Goal: Complete application form: Complete application form

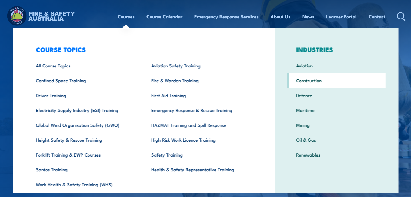
click at [365, 88] on link "Construction" at bounding box center [337, 80] width 98 height 15
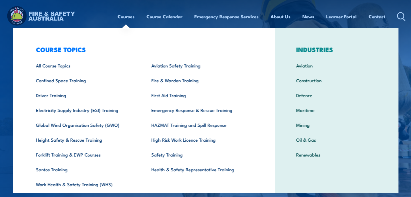
click at [213, 25] on div "Courses Course Calendar Emergency Response Services Services Overview Emergency…" at bounding box center [262, 16] width 288 height 23
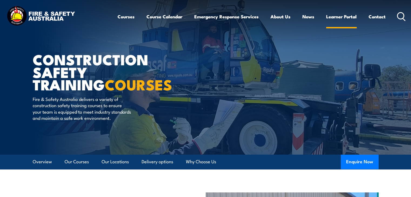
drag, startPoint x: 340, startPoint y: 17, endPoint x: 342, endPoint y: 20, distance: 3.0
click at [341, 17] on link "Learner Portal" at bounding box center [341, 16] width 31 height 14
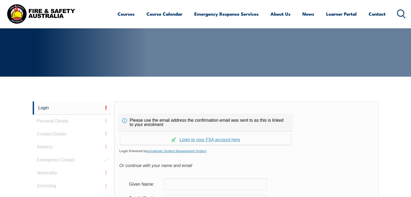
scroll to position [165, 0]
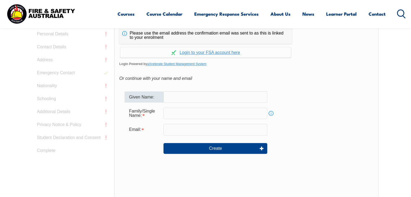
click at [173, 101] on input "text" at bounding box center [216, 96] width 104 height 11
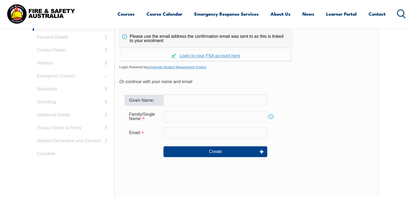
scroll to position [154, 0]
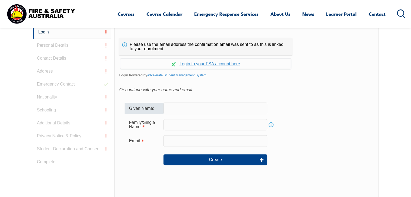
click at [181, 107] on input "text" at bounding box center [216, 108] width 104 height 11
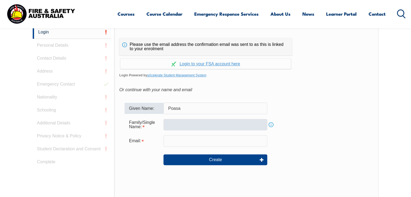
type input "Poasa"
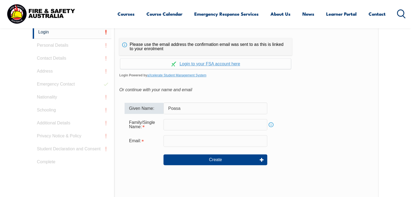
click at [174, 125] on input "text" at bounding box center [216, 124] width 104 height 11
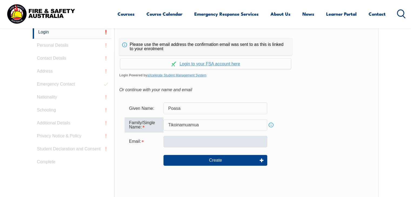
type input "Tikoinamuamua"
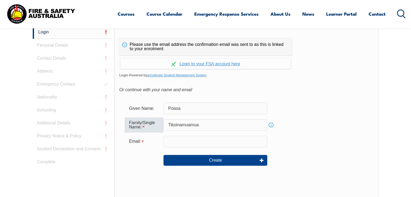
click at [177, 141] on input "email" at bounding box center [216, 141] width 104 height 11
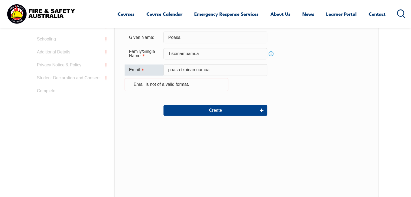
scroll to position [235, 0]
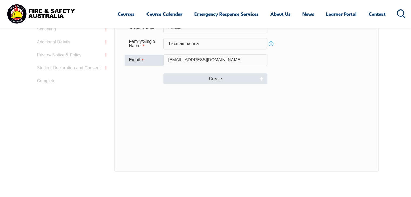
type input "[EMAIL_ADDRESS][DOMAIN_NAME]"
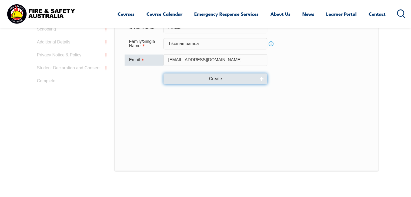
click at [221, 79] on button "Create" at bounding box center [216, 79] width 104 height 11
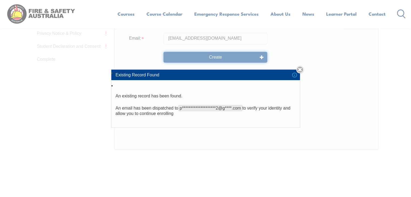
scroll to position [262, 0]
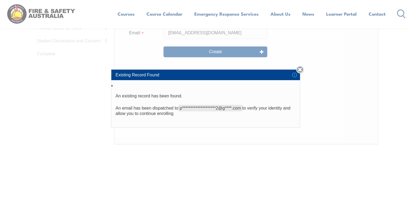
click at [301, 70] on link "Close" at bounding box center [300, 70] width 8 height 8
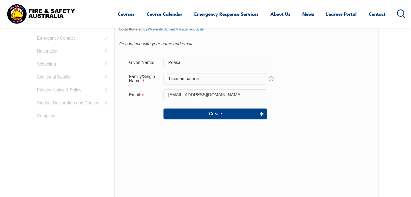
scroll to position [235, 0]
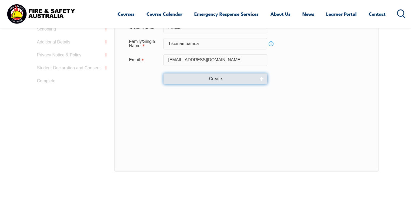
click at [232, 80] on button "Create" at bounding box center [216, 79] width 104 height 11
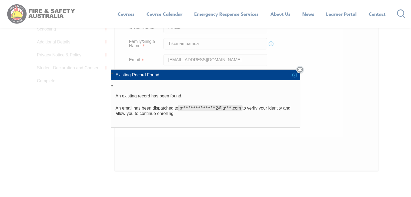
click at [299, 71] on link "Close" at bounding box center [300, 70] width 8 height 8
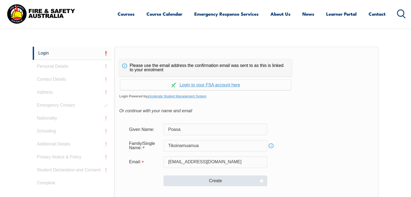
scroll to position [127, 0]
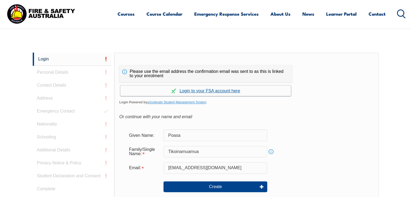
click at [204, 89] on link "Continue with aXcelerate" at bounding box center [205, 91] width 171 height 11
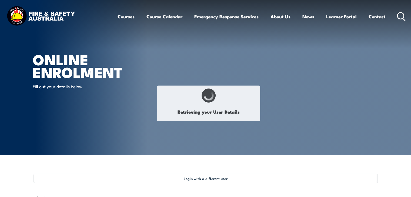
type input "Poasa"
type input "Tikoinamuamua"
type input "[DATE]"
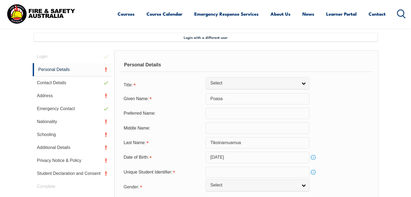
scroll to position [147, 0]
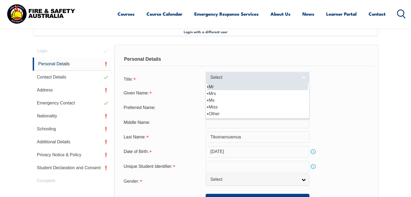
click at [303, 78] on link "Select" at bounding box center [258, 78] width 104 height 12
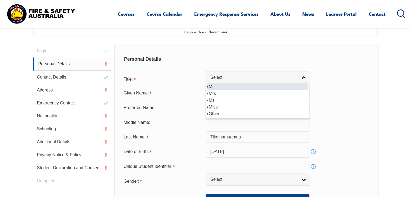
click at [216, 87] on li "Mr" at bounding box center [257, 87] width 101 height 7
select select "Mr"
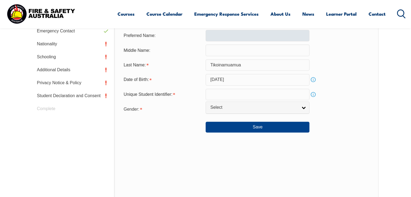
scroll to position [228, 0]
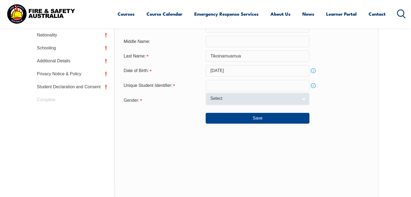
click at [303, 99] on link "Select" at bounding box center [258, 99] width 104 height 12
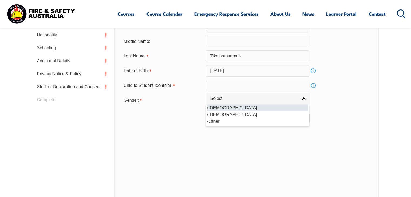
click at [215, 108] on li "[DEMOGRAPHIC_DATA]" at bounding box center [257, 108] width 101 height 7
select select "M"
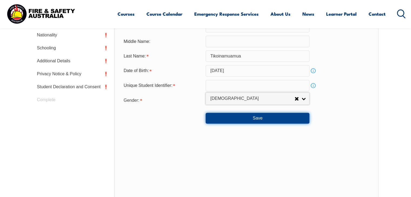
click at [248, 117] on button "Save" at bounding box center [258, 118] width 104 height 11
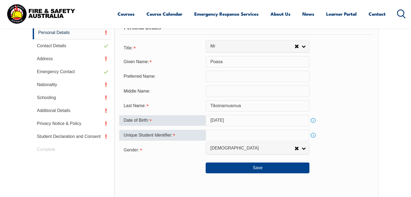
scroll to position [146, 0]
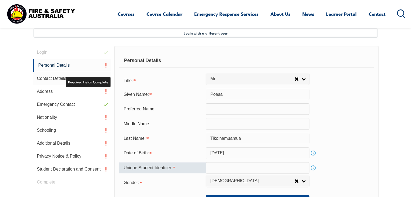
click at [49, 78] on link "Contact Details" at bounding box center [72, 78] width 79 height 13
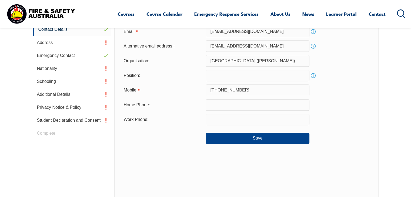
scroll to position [201, 0]
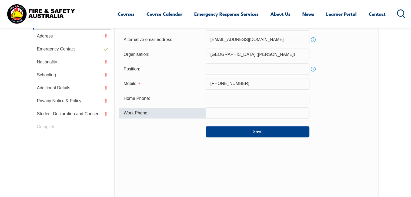
click at [219, 113] on input "text" at bounding box center [258, 113] width 104 height 11
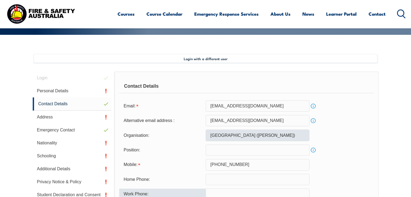
scroll to position [174, 0]
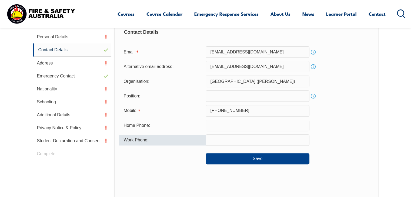
click at [233, 95] on input "text" at bounding box center [258, 96] width 104 height 11
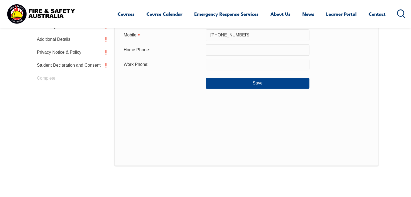
scroll to position [255, 0]
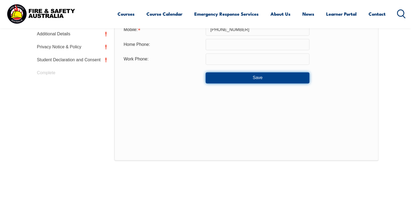
click at [253, 78] on button "Save" at bounding box center [258, 77] width 104 height 11
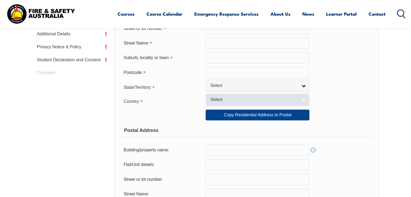
click at [303, 101] on link "Select" at bounding box center [258, 100] width 104 height 12
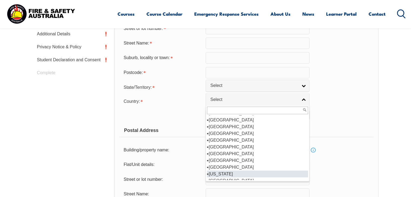
scroll to position [469, 0]
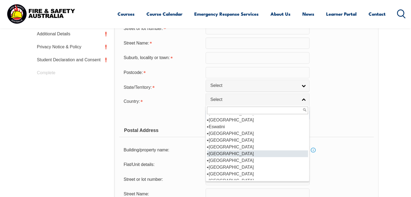
click at [226, 151] on li "[GEOGRAPHIC_DATA]" at bounding box center [257, 154] width 101 height 7
select select "1502"
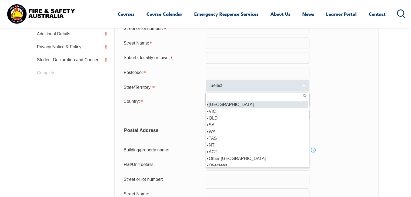
click at [306, 85] on link "Select" at bounding box center [258, 86] width 104 height 12
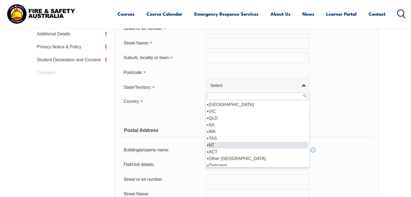
scroll to position [3, 0]
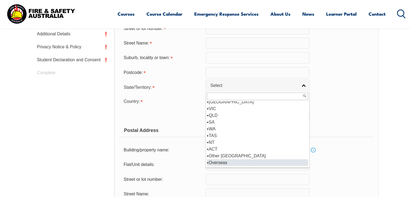
click at [221, 162] on li "Overseas" at bounding box center [257, 163] width 101 height 7
select select "OVS"
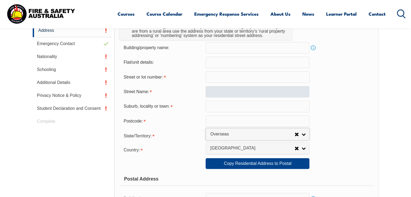
scroll to position [201, 0]
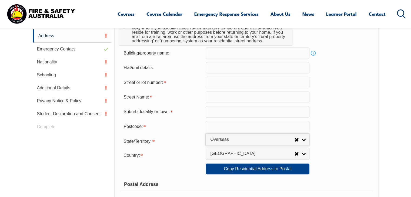
click at [226, 127] on input "text" at bounding box center [258, 126] width 104 height 11
click at [220, 111] on input "text" at bounding box center [258, 111] width 104 height 11
click at [215, 85] on input "text" at bounding box center [258, 82] width 104 height 11
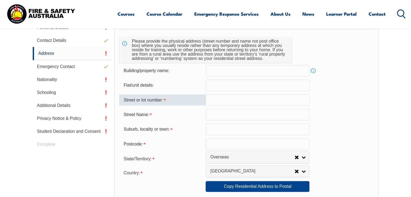
scroll to position [174, 0]
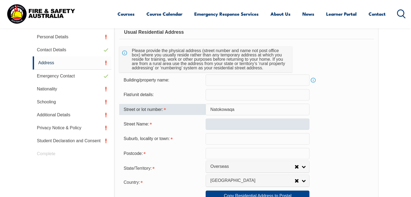
type input "Natokowaqa"
click at [238, 126] on input "text" at bounding box center [258, 124] width 104 height 11
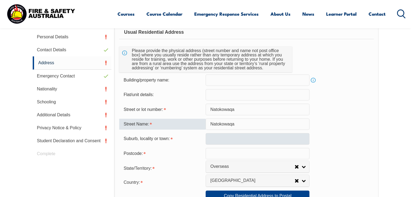
type input "Natokowaqa"
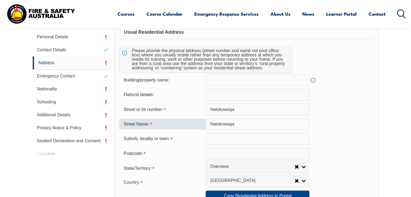
click at [223, 143] on input "text" at bounding box center [258, 138] width 104 height 11
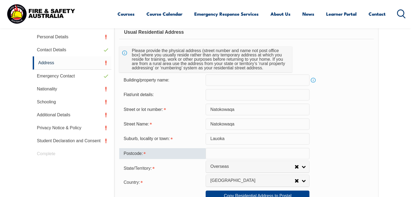
click at [218, 157] on input "text" at bounding box center [258, 153] width 104 height 11
click at [229, 140] on input "Lauoka" at bounding box center [258, 138] width 104 height 11
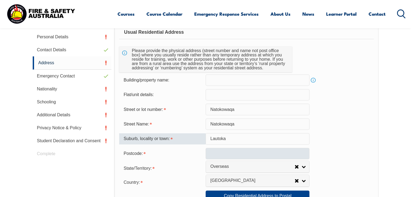
type input "Lautoka"
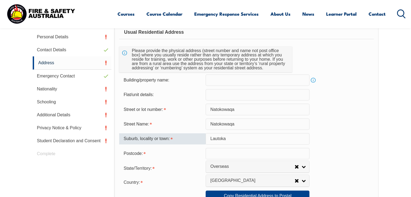
click at [218, 155] on input "text" at bounding box center [258, 153] width 104 height 11
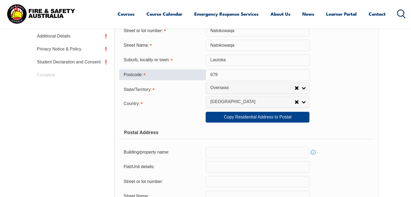
scroll to position [255, 0]
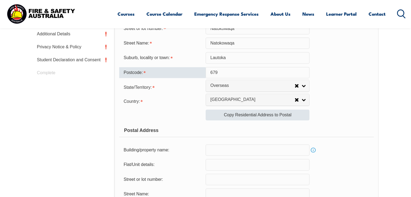
type input "679"
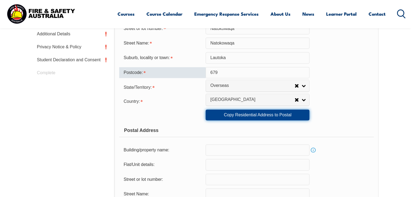
click at [244, 116] on link "Copy Residential Address to Postal" at bounding box center [258, 115] width 104 height 11
type input "Natokowaqa"
type input "Lautoka"
select select "OVS"
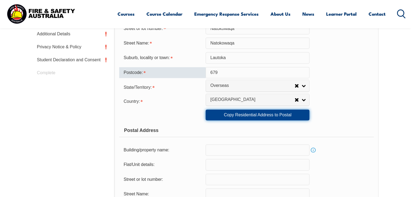
type input "679"
select select "1502"
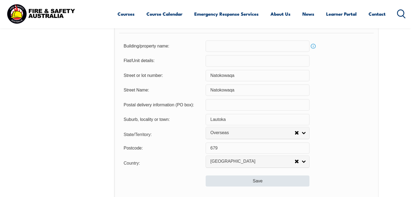
scroll to position [390, 0]
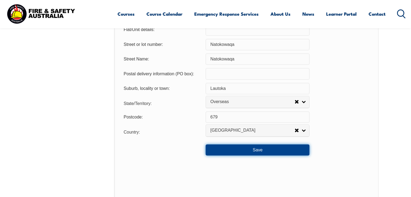
click at [256, 150] on button "Save" at bounding box center [258, 150] width 104 height 11
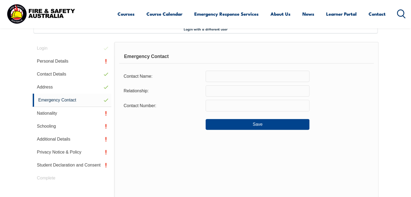
scroll to position [147, 0]
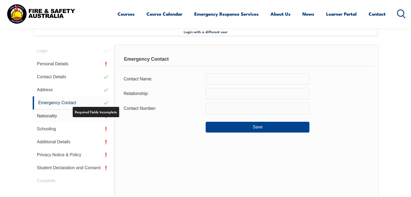
click at [57, 115] on link "Nationality" at bounding box center [72, 116] width 79 height 13
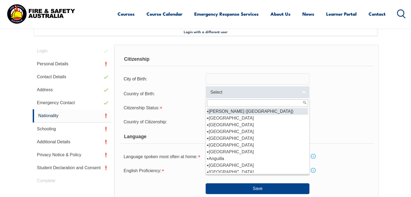
click at [302, 95] on link "Select" at bounding box center [258, 92] width 104 height 12
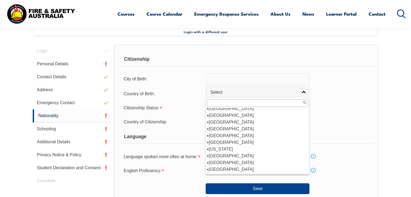
scroll to position [487, 0]
click at [211, 126] on li "[GEOGRAPHIC_DATA]" at bounding box center [257, 129] width 101 height 7
select select "1502"
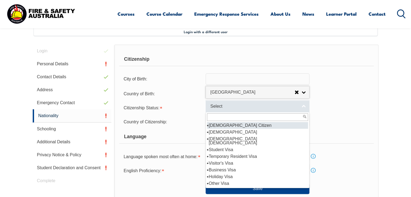
click at [301, 107] on link "Select" at bounding box center [258, 106] width 104 height 12
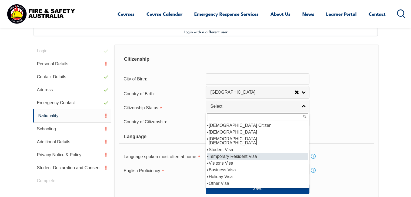
scroll to position [9, 0]
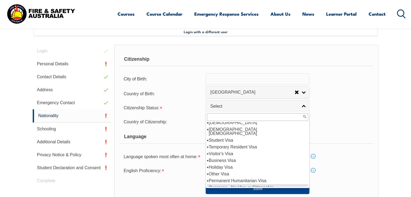
click at [226, 184] on li "Overseas - No Visa or Citizenship" at bounding box center [257, 187] width 101 height 7
select select "11"
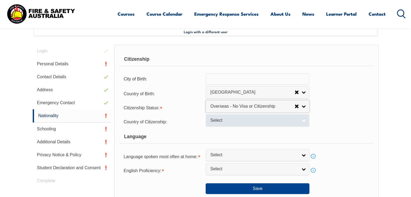
click at [303, 121] on link "Select" at bounding box center [258, 120] width 104 height 12
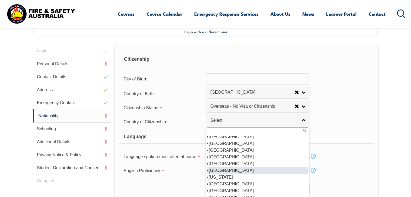
scroll to position [487, 0]
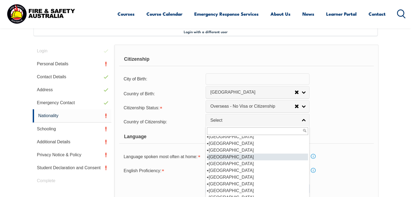
click at [210, 154] on li "[GEOGRAPHIC_DATA]" at bounding box center [257, 157] width 101 height 7
select select "1502"
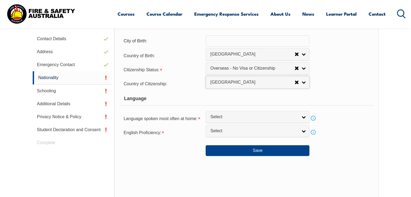
scroll to position [201, 0]
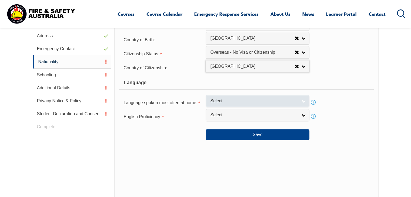
click at [303, 101] on link "Select" at bounding box center [258, 101] width 104 height 12
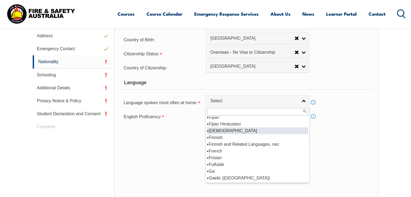
scroll to position [676, 0]
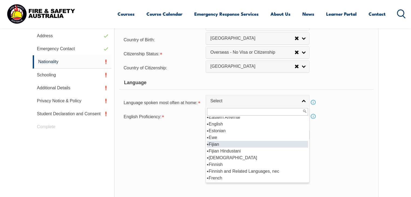
click at [217, 142] on li "Fijian" at bounding box center [257, 144] width 101 height 7
select select "9301"
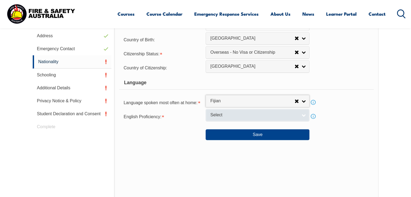
click at [303, 115] on link "Select" at bounding box center [258, 115] width 104 height 12
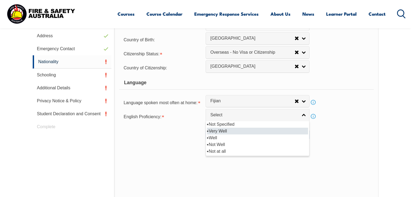
click at [227, 131] on li "Very Well" at bounding box center [257, 131] width 101 height 7
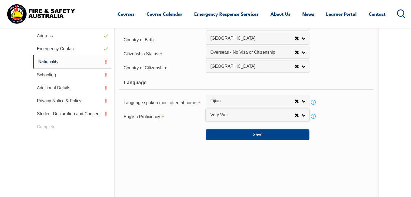
select select "1"
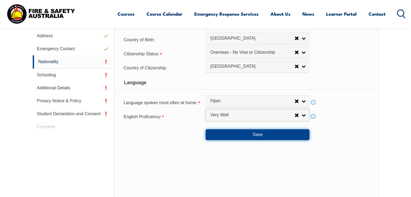
click at [262, 135] on button "Save" at bounding box center [258, 135] width 104 height 11
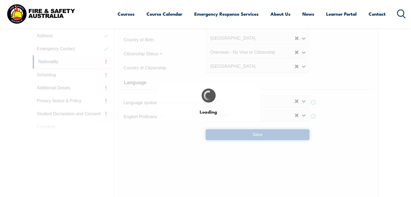
select select "false"
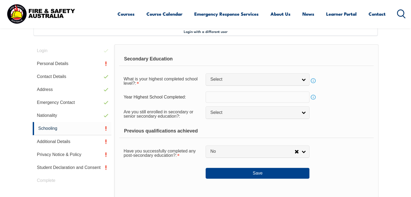
scroll to position [147, 0]
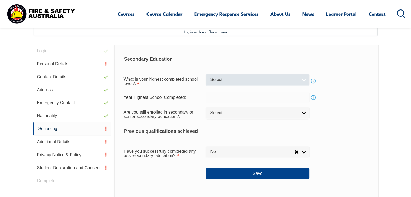
click at [303, 80] on link "Select" at bounding box center [258, 80] width 104 height 12
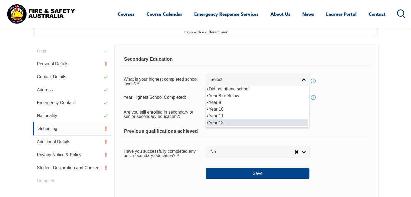
click at [217, 122] on li "Year 12" at bounding box center [257, 123] width 101 height 7
select select "12"
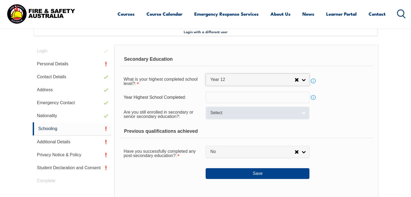
click at [304, 112] on link "Select" at bounding box center [258, 113] width 104 height 12
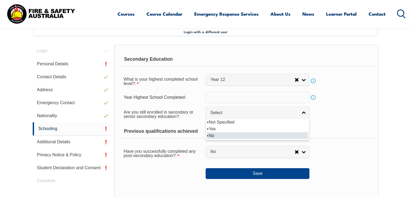
click at [214, 137] on li "No" at bounding box center [257, 135] width 101 height 7
select select "false"
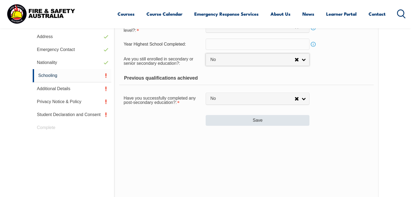
scroll to position [201, 0]
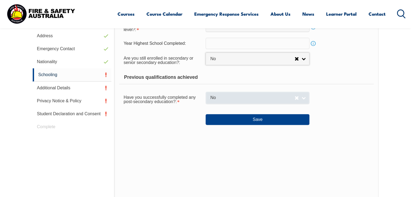
click at [303, 95] on link "No" at bounding box center [258, 98] width 104 height 12
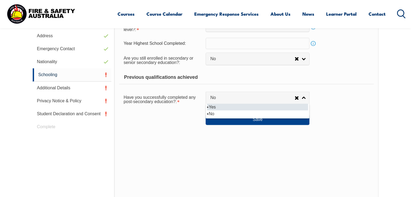
click at [216, 107] on li "Yes" at bounding box center [257, 107] width 101 height 7
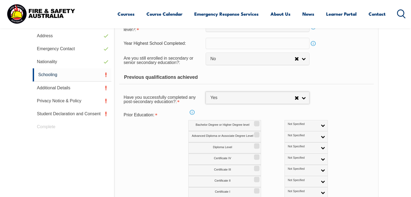
select select "true"
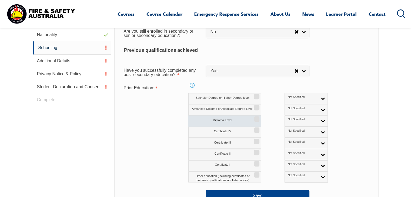
click at [244, 122] on label "Diploma Level" at bounding box center [224, 121] width 73 height 11
click at [254, 118] on input "Diploma Level" at bounding box center [255, 117] width 3 height 1
checkbox input "true"
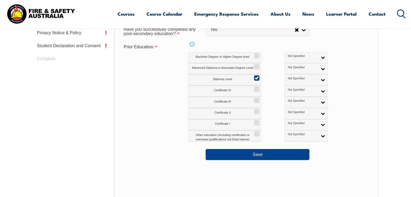
scroll to position [282, 0]
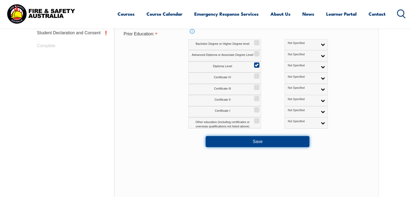
click at [256, 143] on button "Save" at bounding box center [258, 141] width 104 height 11
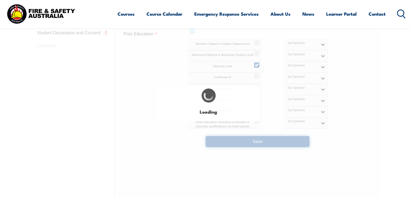
select select
select select "false"
select select "true"
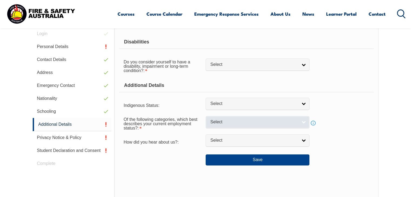
scroll to position [174, 0]
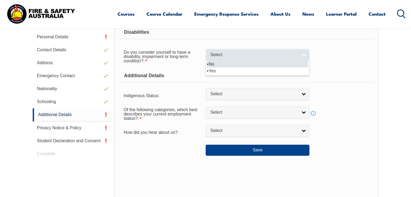
click at [303, 56] on link "Select" at bounding box center [258, 55] width 104 height 12
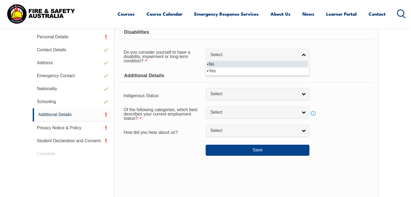
click at [216, 65] on li "No" at bounding box center [257, 64] width 101 height 7
select select "false"
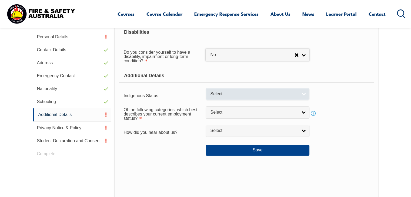
click at [303, 95] on link "Select" at bounding box center [258, 94] width 104 height 12
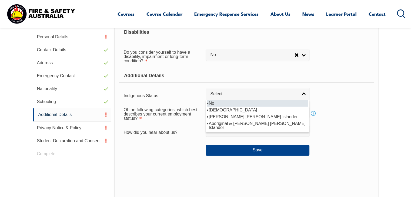
click at [215, 104] on li "No" at bounding box center [257, 103] width 101 height 7
select select "4"
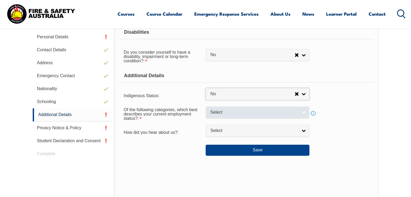
click at [304, 114] on link "Select" at bounding box center [258, 113] width 104 height 12
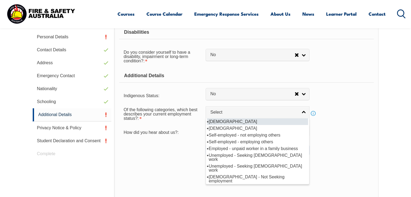
click at [227, 122] on li "[DEMOGRAPHIC_DATA]" at bounding box center [257, 121] width 101 height 7
select select "1"
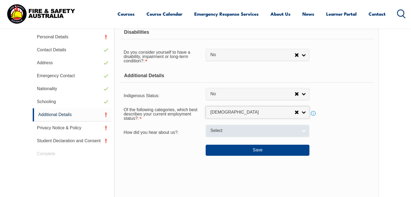
click at [302, 131] on link "Select" at bounding box center [258, 131] width 104 height 12
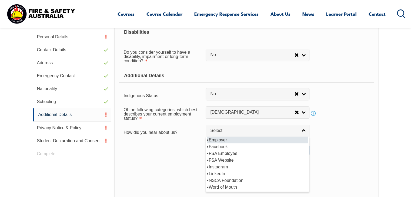
click at [223, 141] on li "Employer" at bounding box center [257, 140] width 101 height 7
select select "8019"
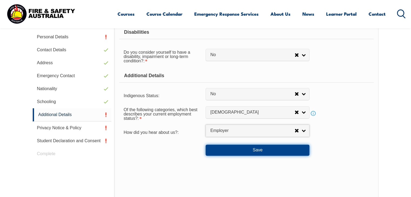
click at [265, 149] on button "Save" at bounding box center [258, 150] width 104 height 11
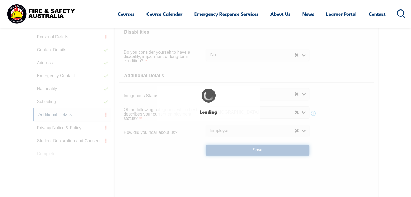
select select "false"
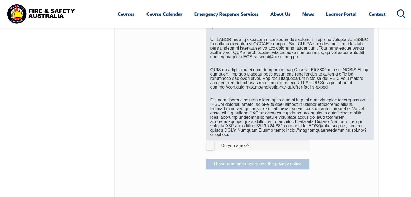
scroll to position [417, 0]
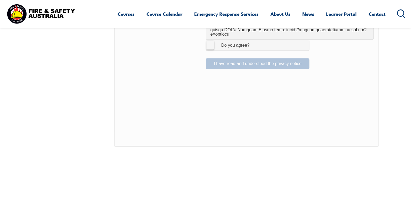
click at [209, 41] on label "I Agree Do you agree?" at bounding box center [258, 45] width 104 height 11
click at [254, 41] on input "I Agree Do you agree?" at bounding box center [258, 45] width 9 height 10
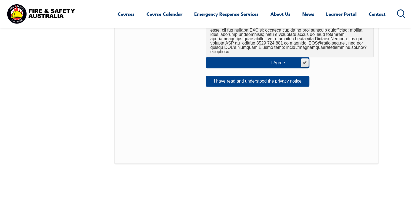
scroll to position [363, 0]
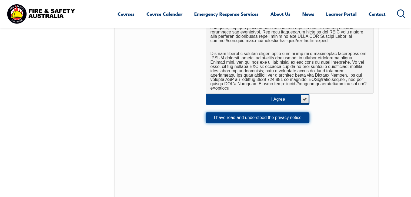
click at [256, 114] on button "I have read and understood the privacy notice" at bounding box center [258, 117] width 104 height 11
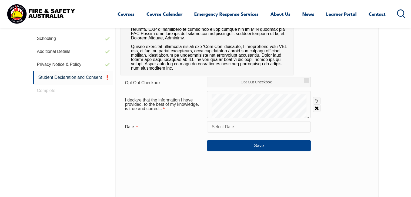
scroll to position [228, 0]
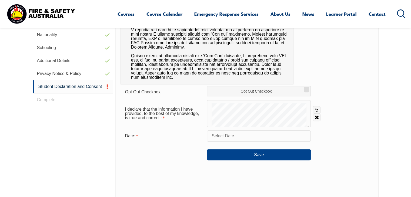
click at [238, 137] on input "text" at bounding box center [259, 136] width 104 height 11
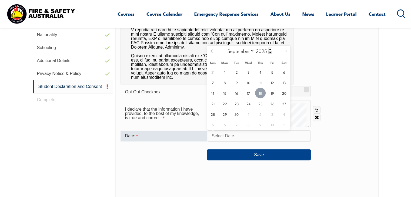
click at [260, 95] on span "18" at bounding box center [260, 93] width 11 height 11
type input "September 18, 2025"
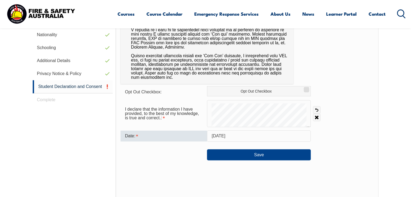
click at [311, 122] on div "I declare that the information I have provided, to the best of my knowledge, is…" at bounding box center [247, 113] width 253 height 27
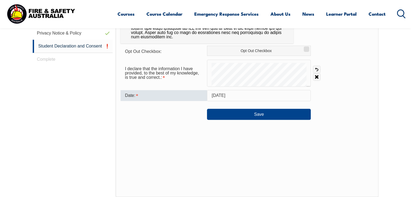
scroll to position [282, 0]
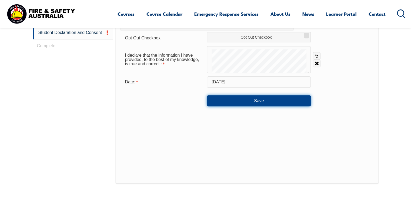
click at [255, 99] on button "Save" at bounding box center [259, 100] width 104 height 11
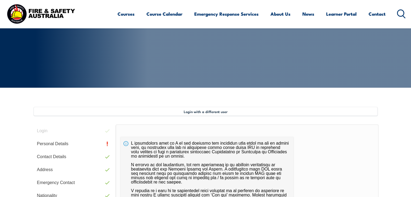
scroll to position [66, 0]
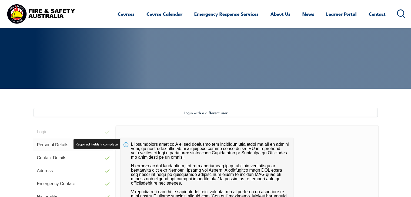
click at [59, 145] on link "Personal Details" at bounding box center [73, 145] width 80 height 13
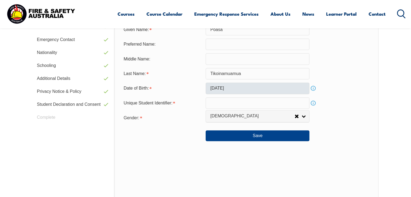
scroll to position [201, 0]
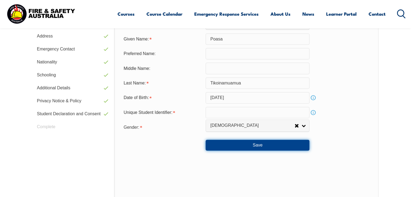
click at [257, 145] on button "Save" at bounding box center [258, 145] width 104 height 11
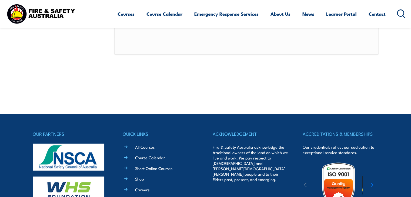
scroll to position [270, 0]
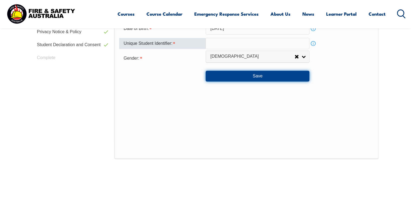
click at [253, 75] on button "Save" at bounding box center [258, 76] width 104 height 11
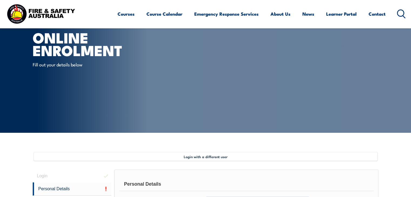
scroll to position [0, 0]
